Goal: Ask a question

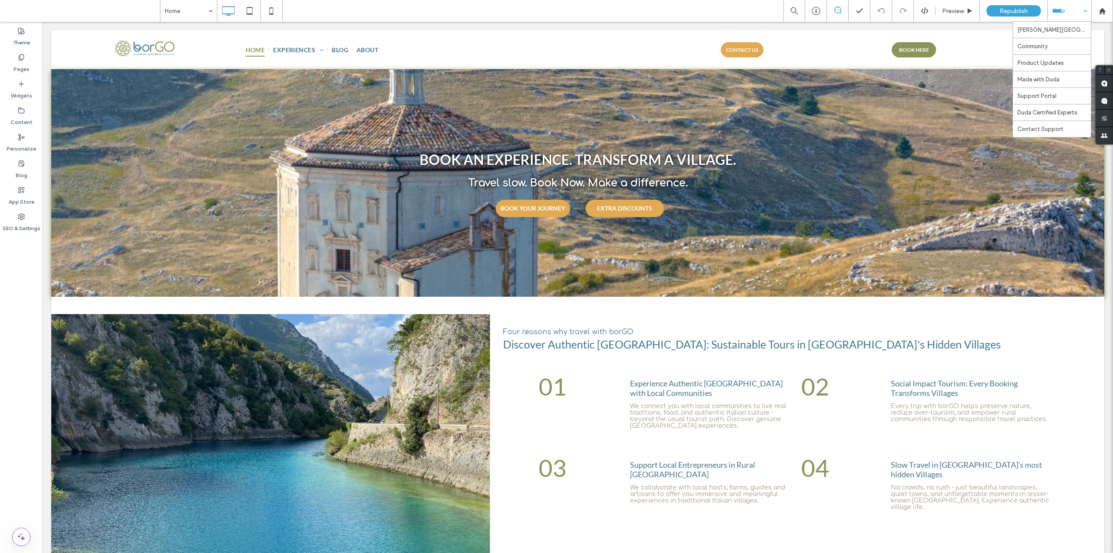
click at [1060, 10] on div "Help" at bounding box center [1069, 11] width 43 height 22
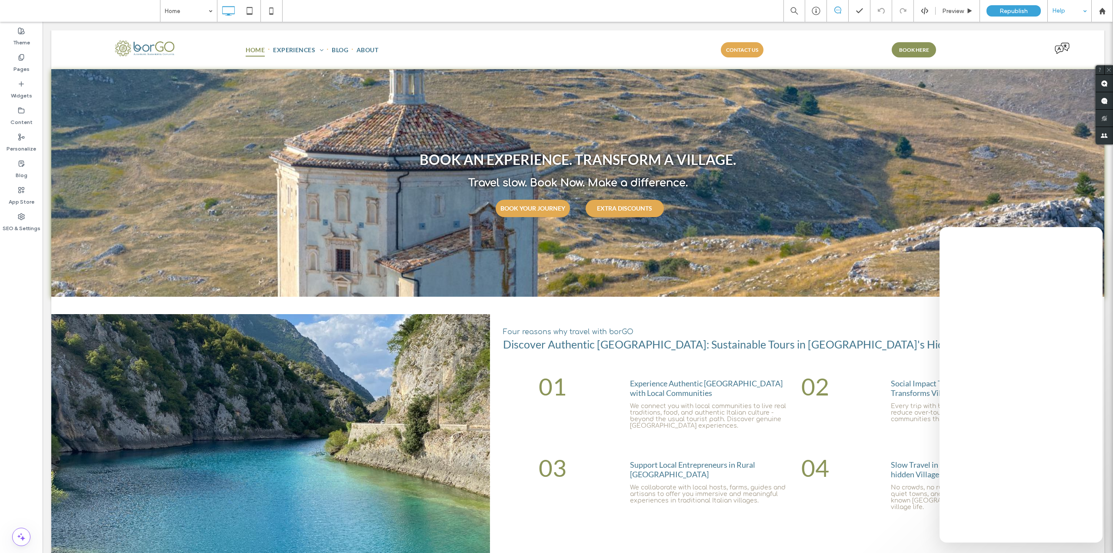
click at [1061, 17] on div "Help" at bounding box center [1069, 11] width 43 height 22
click at [1062, 16] on div "Help" at bounding box center [1069, 11] width 43 height 22
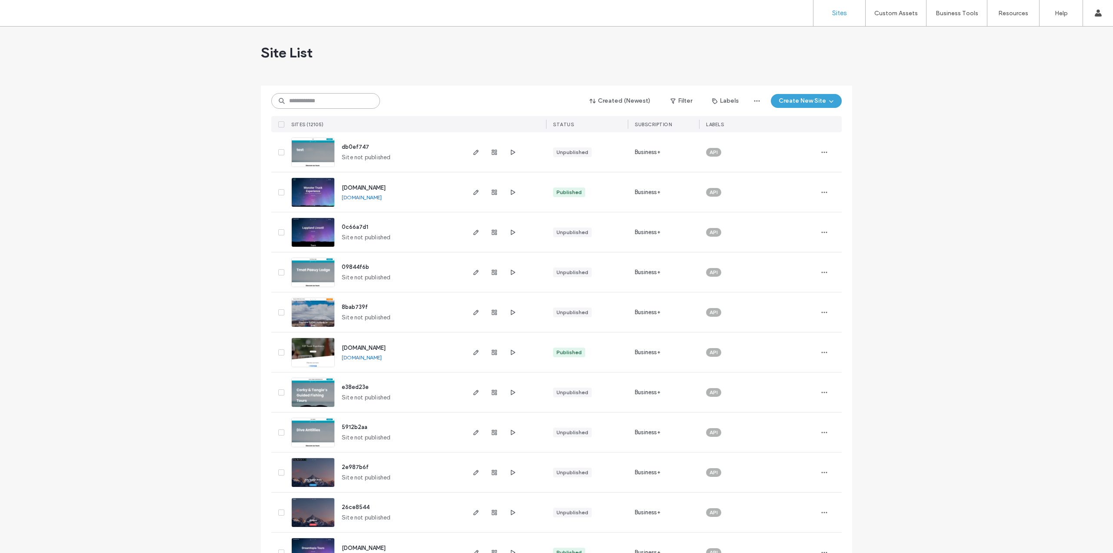
click at [332, 104] on input at bounding box center [325, 101] width 109 height 16
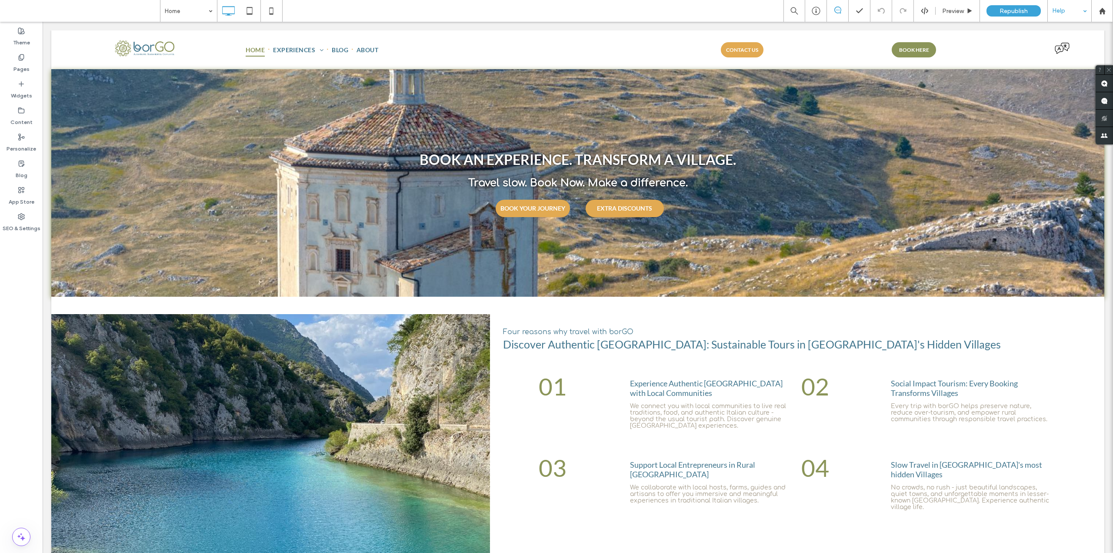
click at [1067, 13] on div "Help" at bounding box center [1069, 11] width 43 height 22
